Goal: Task Accomplishment & Management: Manage account settings

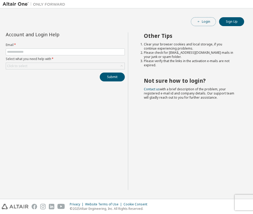
click at [203, 24] on button "Login" at bounding box center [203, 21] width 25 height 9
click at [75, 49] on span at bounding box center [65, 52] width 119 height 7
click at [74, 52] on input "text" at bounding box center [65, 52] width 117 height 4
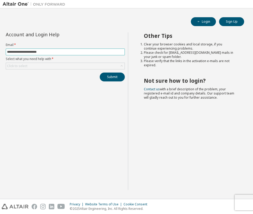
type input "**********"
click at [100, 73] on button "Submit" at bounding box center [112, 77] width 25 height 9
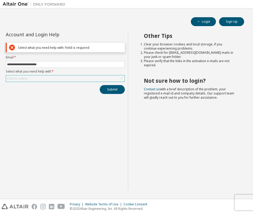
click at [115, 77] on div "Click to select" at bounding box center [65, 79] width 119 height 6
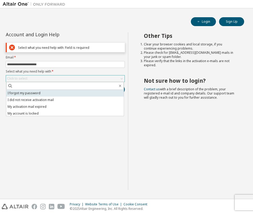
click at [98, 92] on li "I forgot my password" at bounding box center [65, 93] width 118 height 7
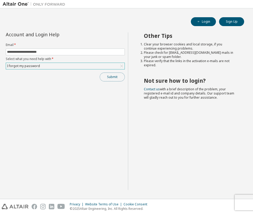
click at [118, 77] on button "Submit" at bounding box center [112, 77] width 25 height 9
